Goal: Navigation & Orientation: Find specific page/section

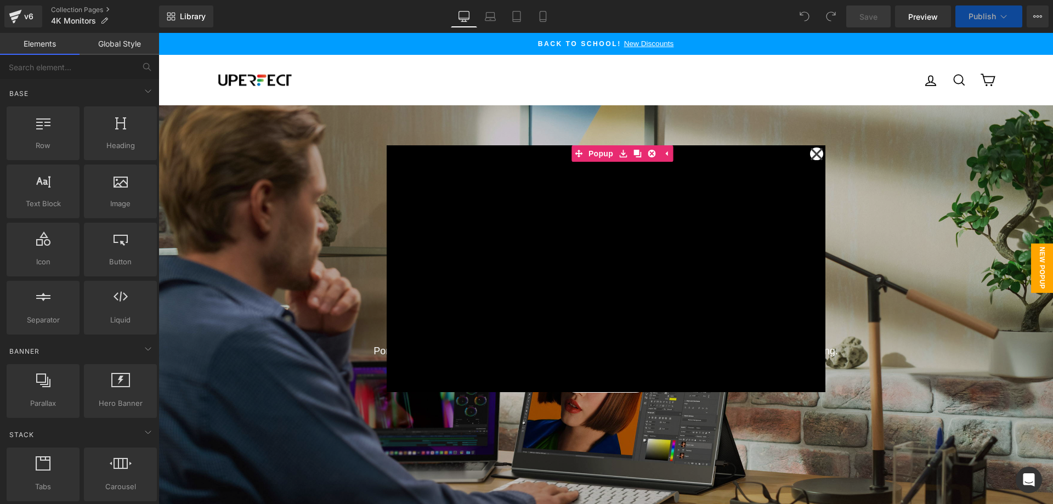
scroll to position [5856, 886]
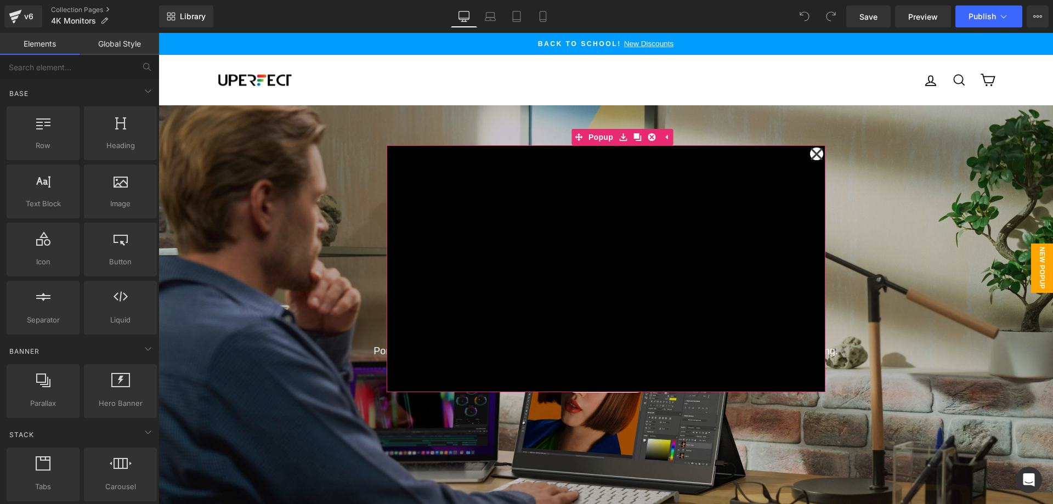
click at [812, 151] on icon at bounding box center [816, 154] width 13 height 55
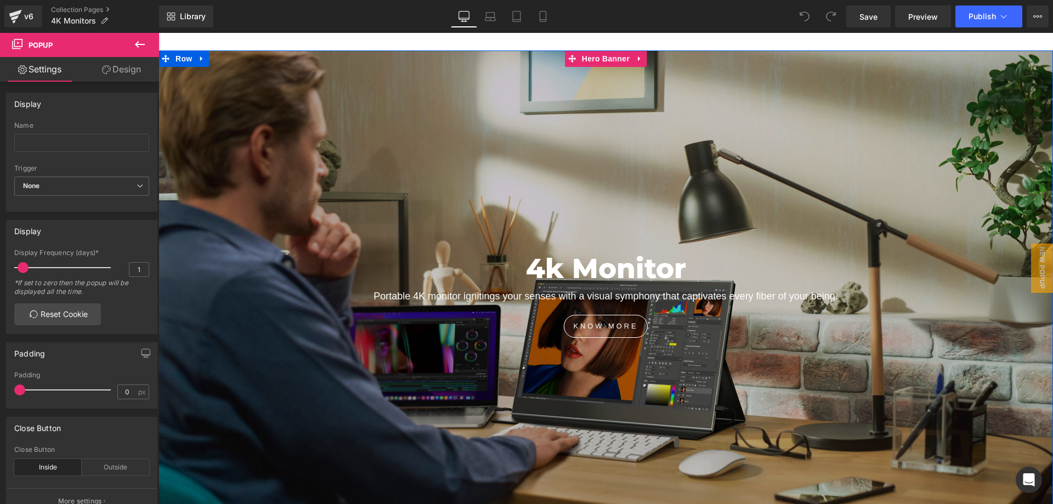
scroll to position [0, 0]
